Goal: Transaction & Acquisition: Book appointment/travel/reservation

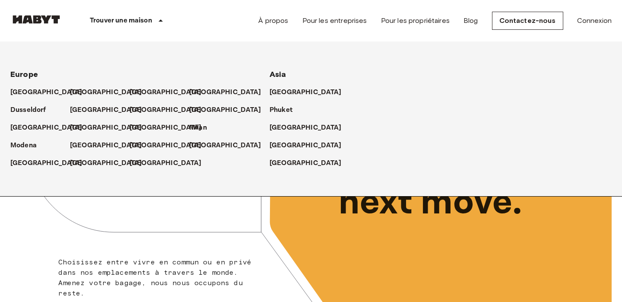
click at [139, 20] on p "Trouver une maison" at bounding box center [121, 21] width 62 height 10
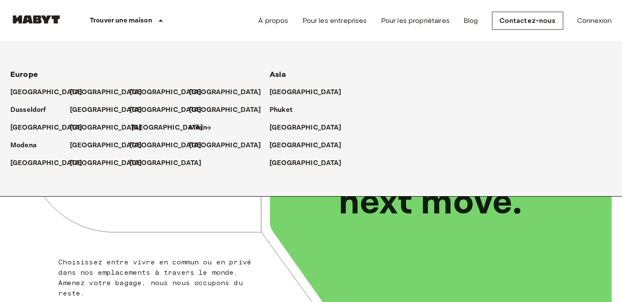
click at [142, 130] on p "[GEOGRAPHIC_DATA]" at bounding box center [167, 128] width 72 height 10
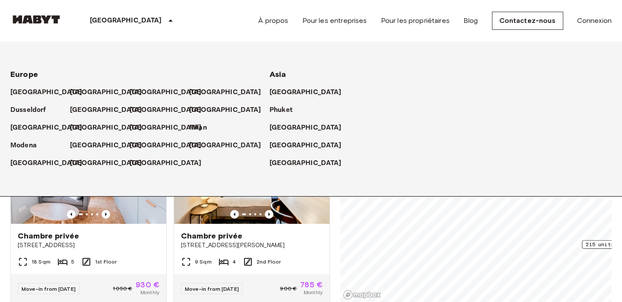
click at [334, 214] on div "Private rooms and apartments for rent in [GEOGRAPHIC_DATA] Move-in date ​ Move-…" at bounding box center [310, 172] width 601 height 260
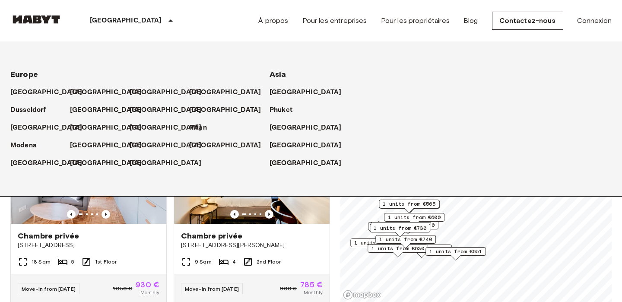
click at [431, 219] on span "1 units from €600" at bounding box center [414, 217] width 53 height 8
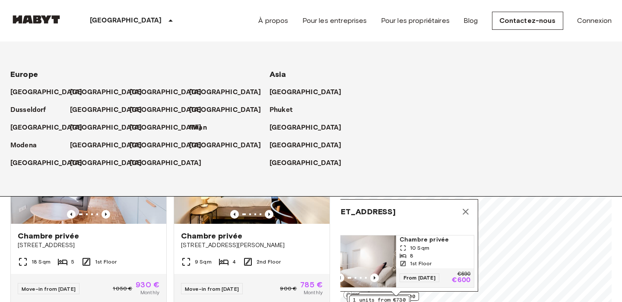
click at [468, 212] on icon "Map marker" at bounding box center [466, 212] width 6 height 6
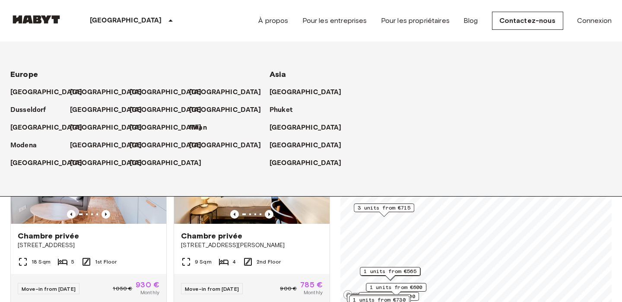
click at [414, 286] on span "1 units from €600" at bounding box center [396, 287] width 53 height 8
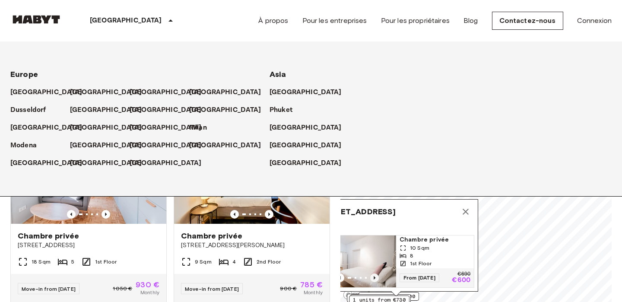
click at [376, 276] on icon "Previous image" at bounding box center [374, 277] width 9 height 9
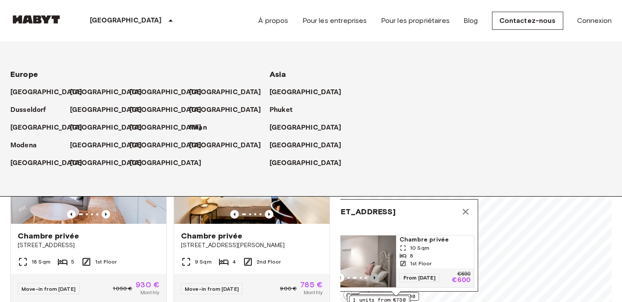
click at [376, 276] on icon "Previous image" at bounding box center [374, 277] width 9 height 9
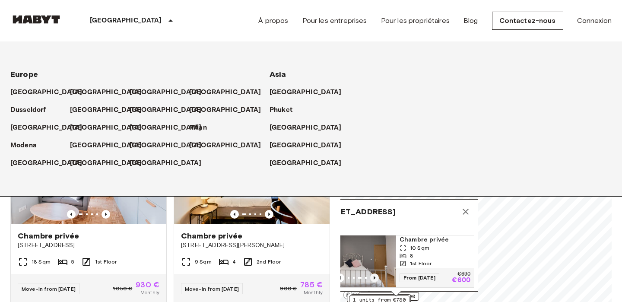
click at [376, 276] on icon "Previous image" at bounding box center [374, 277] width 9 height 9
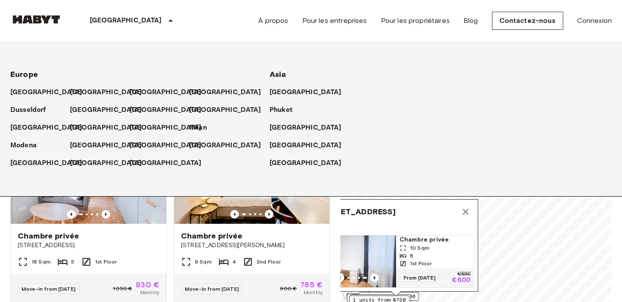
click at [468, 211] on icon "Map marker" at bounding box center [465, 211] width 10 height 10
